Goal: Task Accomplishment & Management: Complete application form

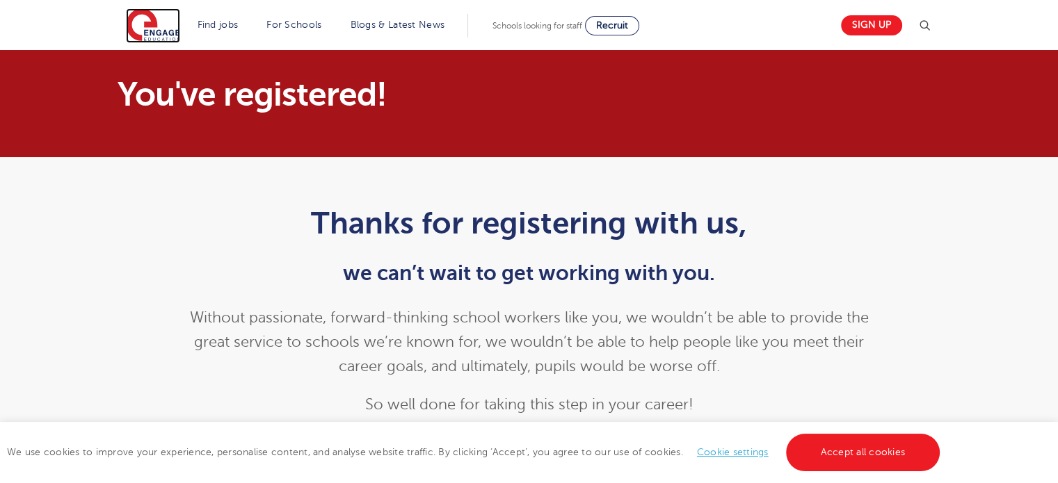
click at [159, 19] on img at bounding box center [153, 25] width 54 height 35
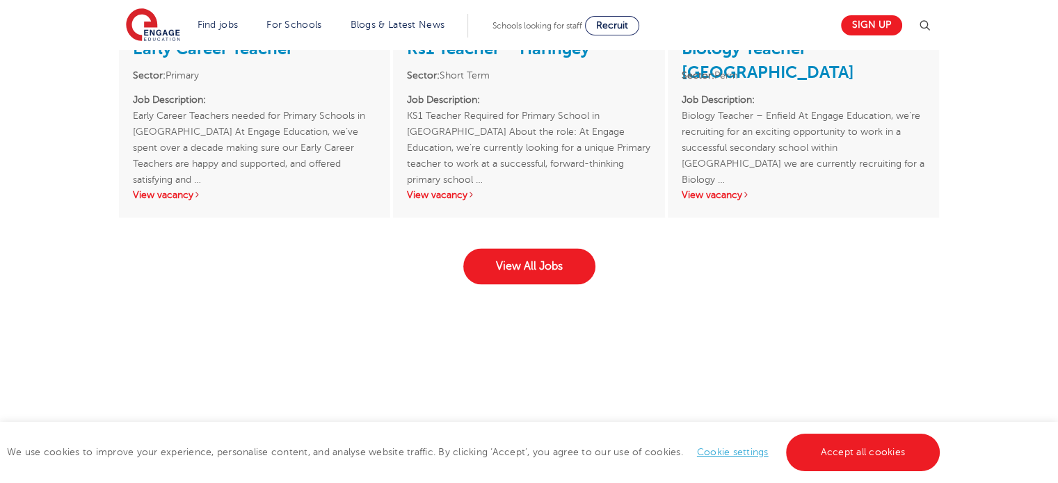
scroll to position [1958, 0]
